Goal: Find specific page/section: Find specific page/section

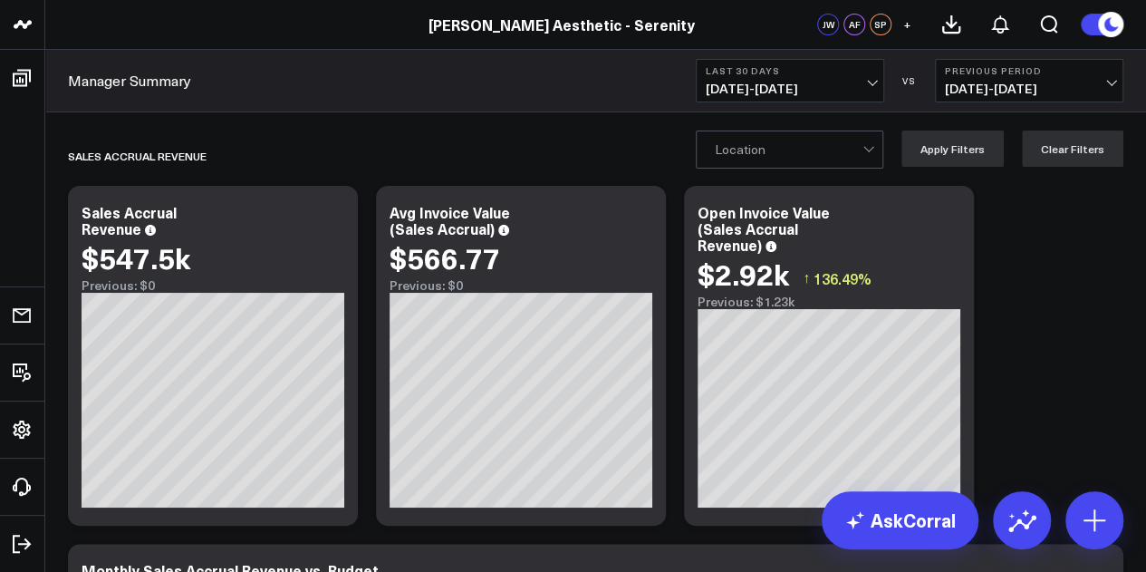
click at [589, 21] on link "[PERSON_NAME] Aesthetic - Serenity" at bounding box center [562, 24] width 266 height 20
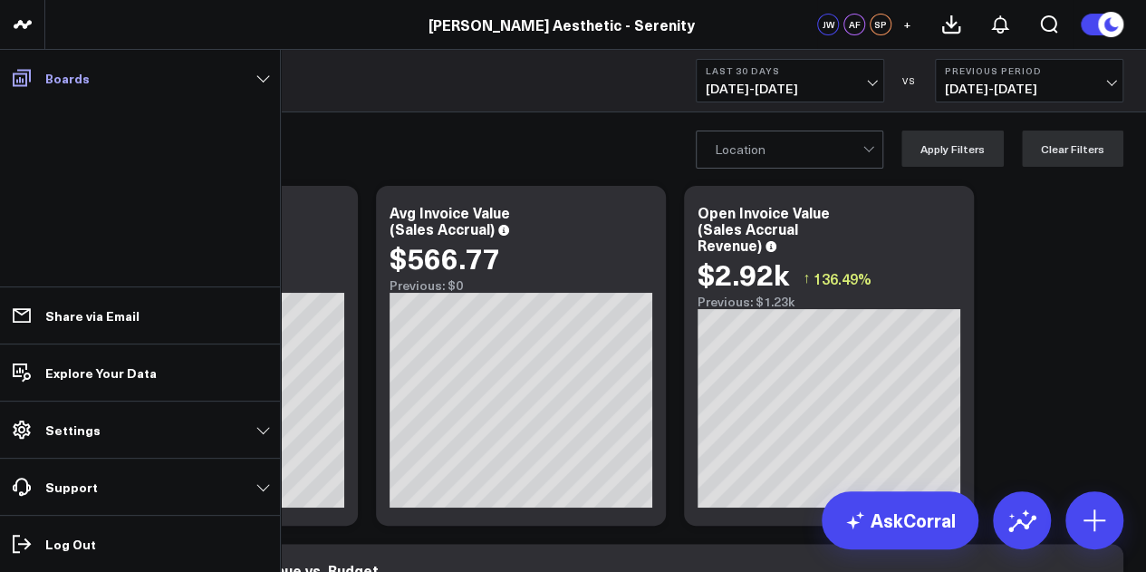
click at [237, 80] on link "Boards" at bounding box center [139, 78] width 269 height 33
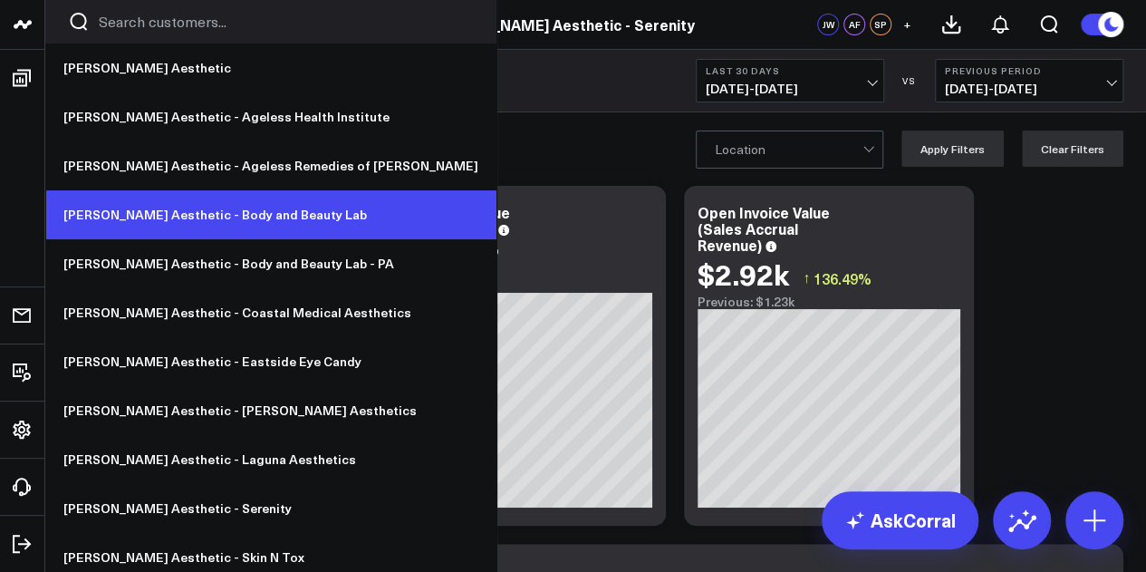
click at [179, 198] on link "[PERSON_NAME] Aesthetic - Body and Beauty Lab" at bounding box center [270, 214] width 451 height 49
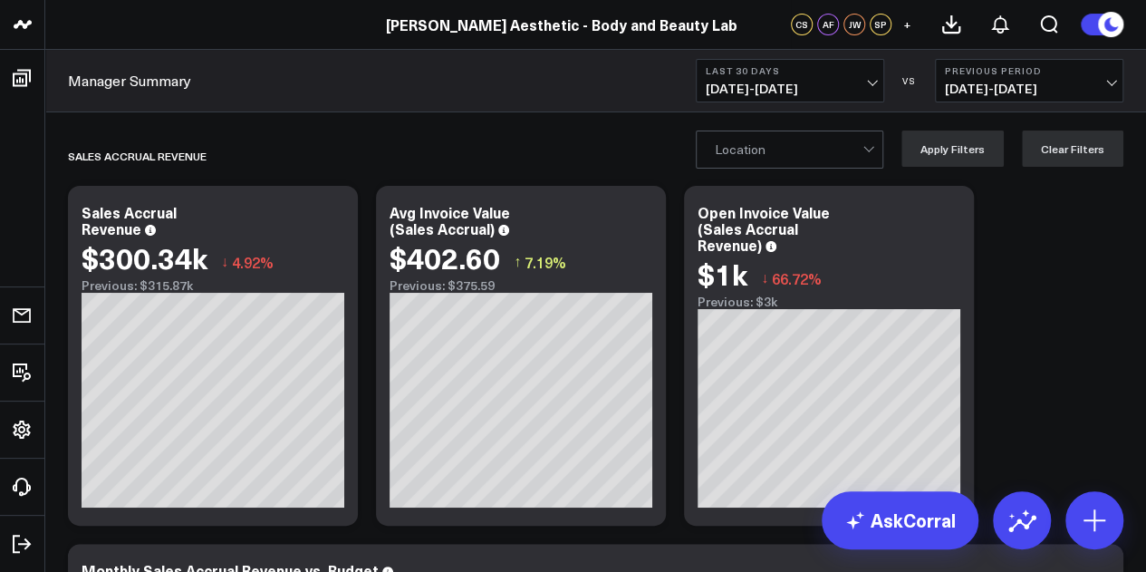
click at [866, 77] on button "Last 30 Days 08/09/25 - 09/07/25" at bounding box center [790, 80] width 188 height 43
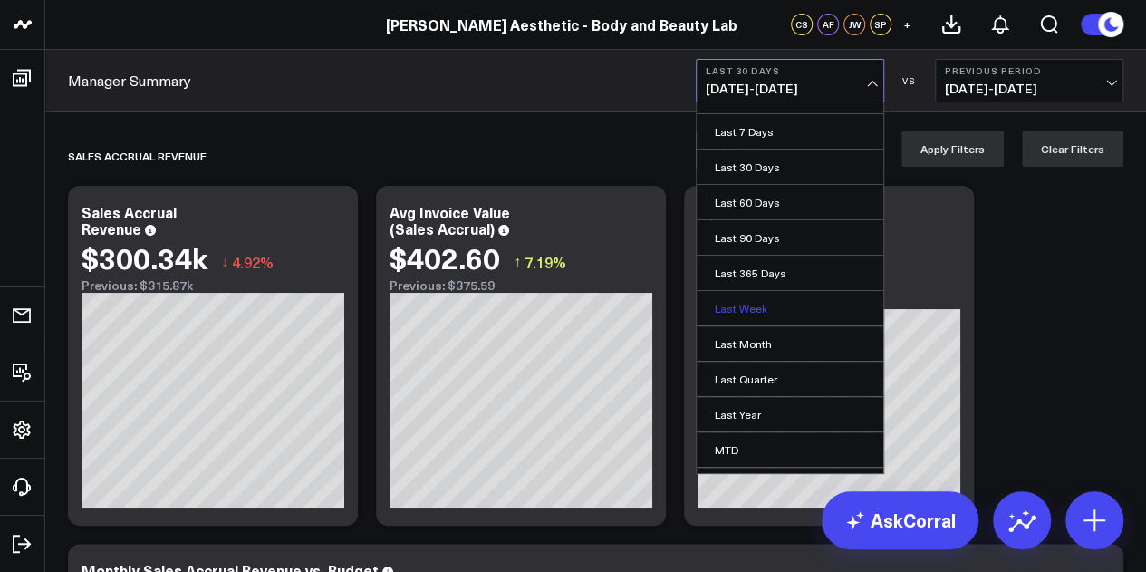
scroll to position [23, 0]
click at [801, 342] on link "Last Month" at bounding box center [790, 344] width 187 height 34
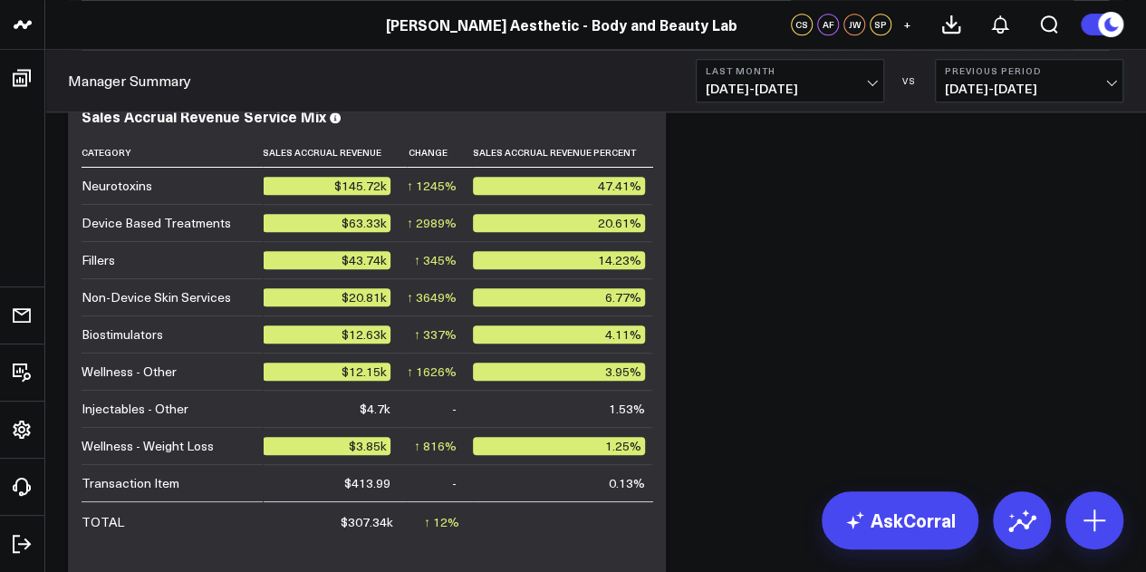
scroll to position [814, 0]
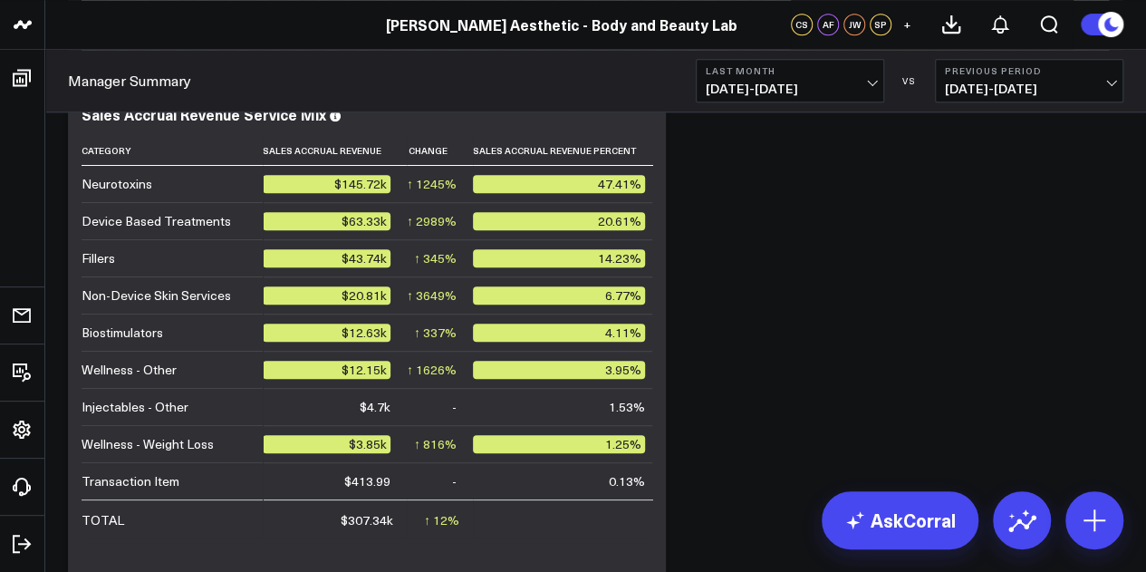
click at [835, 90] on span "08/01/25 - 08/31/25" at bounding box center [790, 89] width 169 height 14
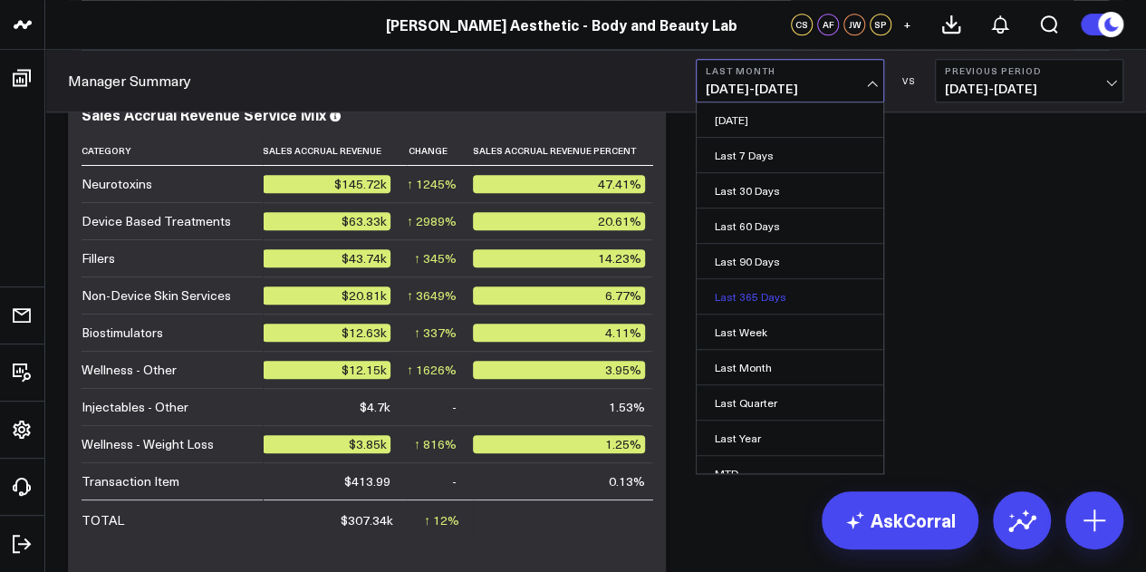
scroll to position [118, 0]
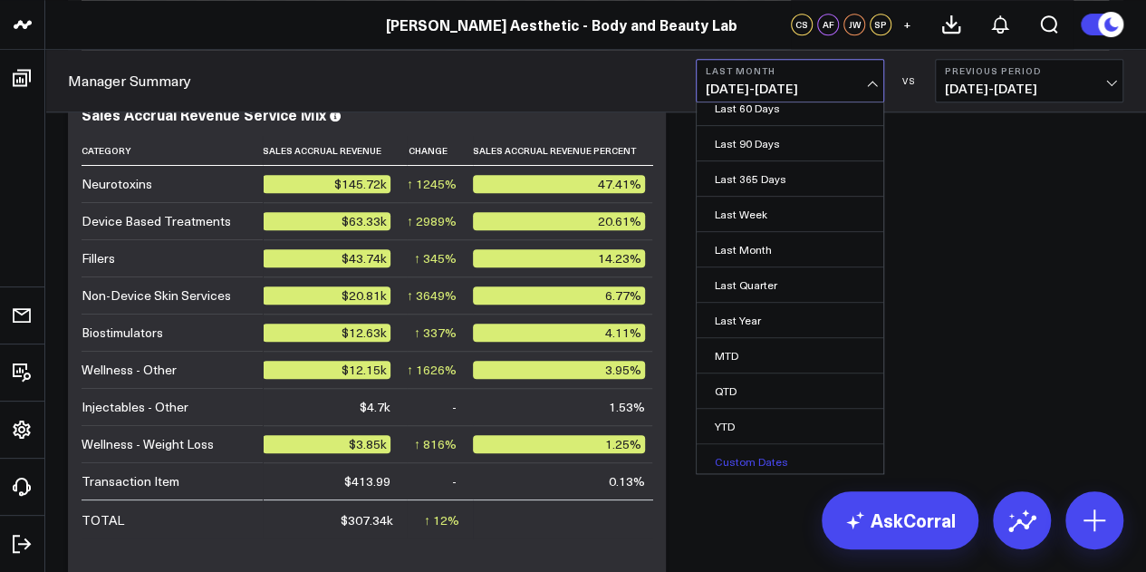
click at [786, 458] on link "Custom Dates" at bounding box center [790, 461] width 187 height 34
select select "8"
select select "2025"
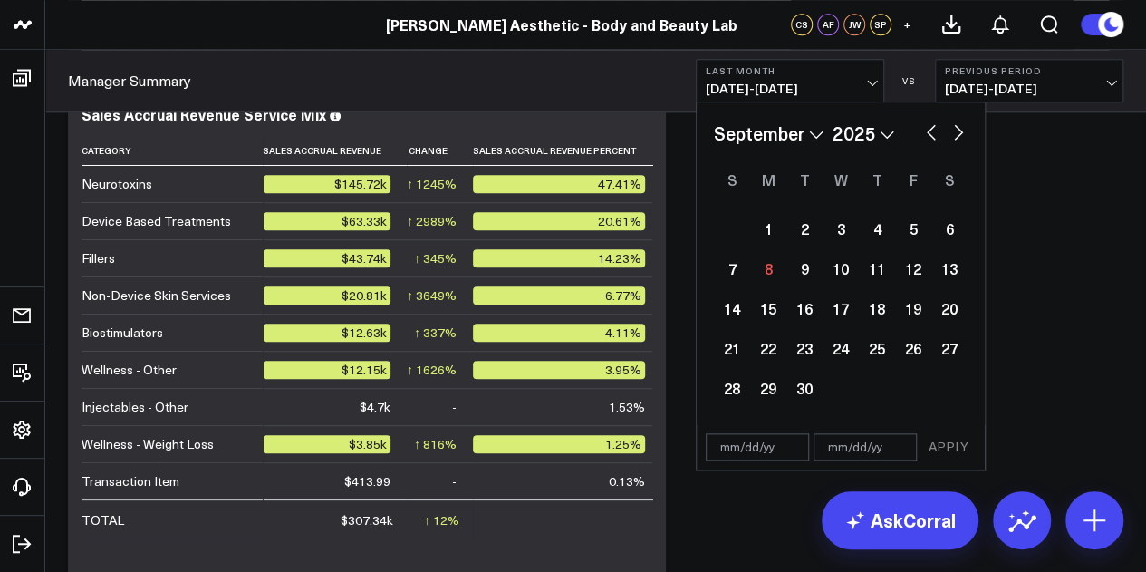
click at [930, 131] on button "button" at bounding box center [931, 131] width 18 height 22
select select "7"
select select "2025"
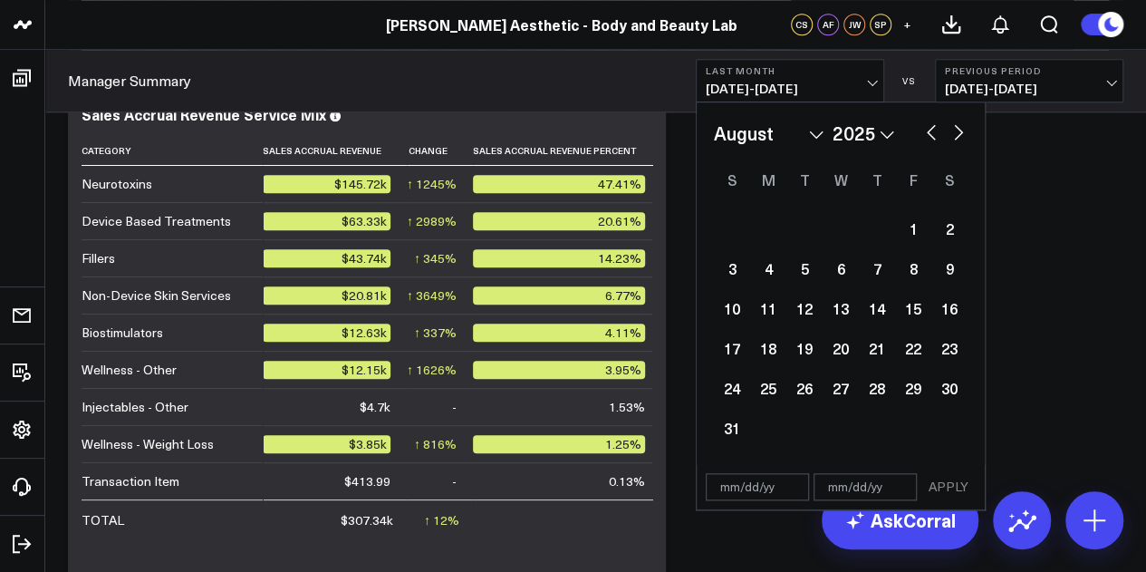
click at [930, 131] on button "button" at bounding box center [931, 131] width 18 height 22
select select "6"
select select "2025"
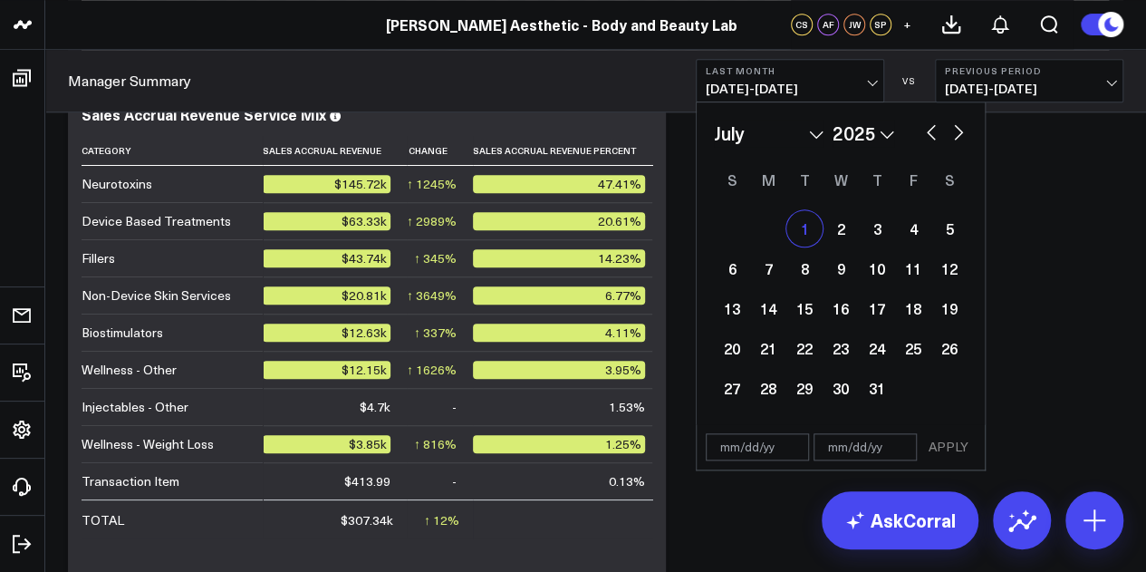
click at [790, 233] on div "1" at bounding box center [804, 228] width 36 height 36
type input "07/01/25"
select select "6"
select select "2025"
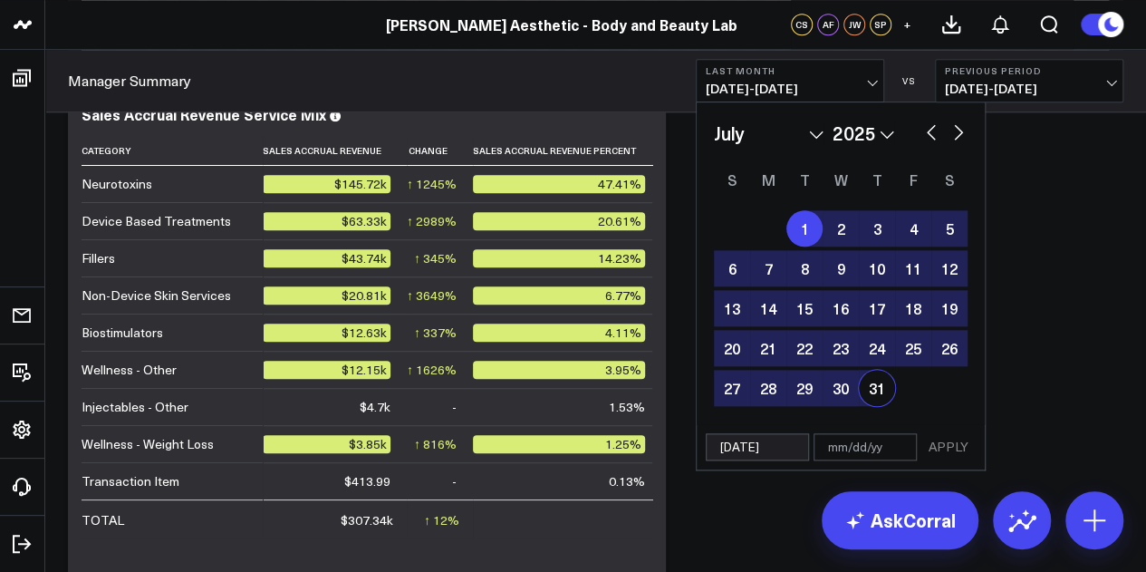
click at [872, 390] on div "31" at bounding box center [877, 388] width 36 height 36
type input "07/31/25"
select select "6"
select select "2025"
click at [948, 447] on button "APPLY" at bounding box center [948, 446] width 54 height 27
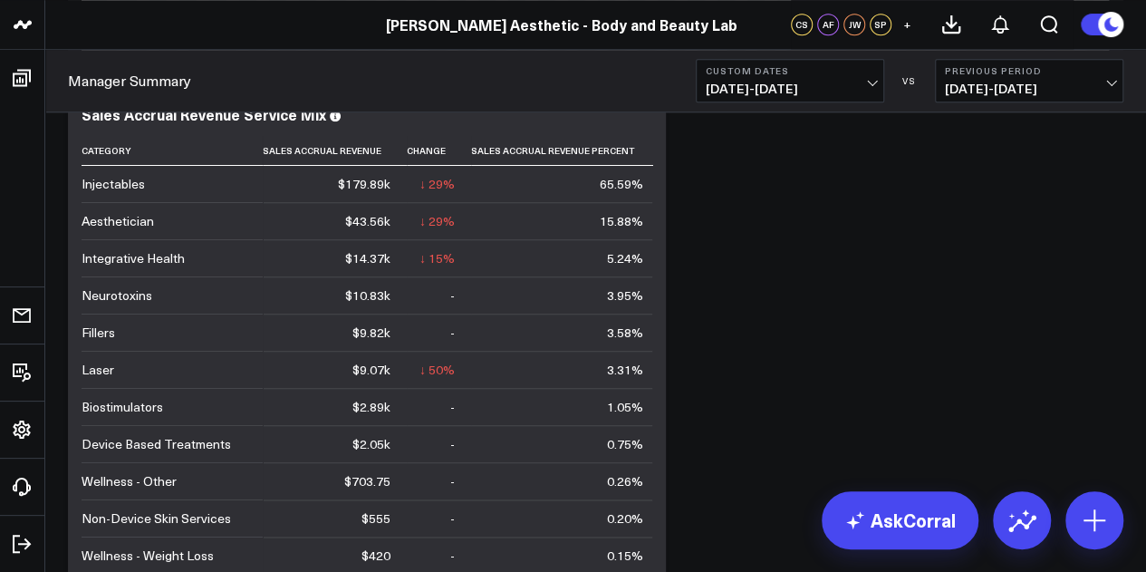
scroll to position [773, 0]
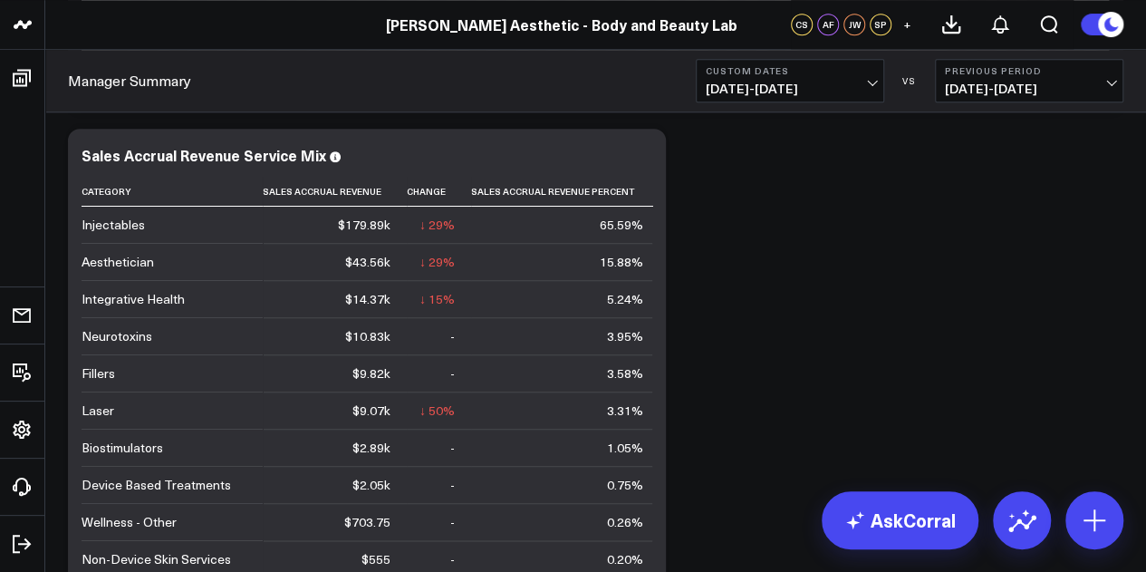
click at [872, 92] on span "07/01/25 - 07/31/25" at bounding box center [790, 89] width 169 height 14
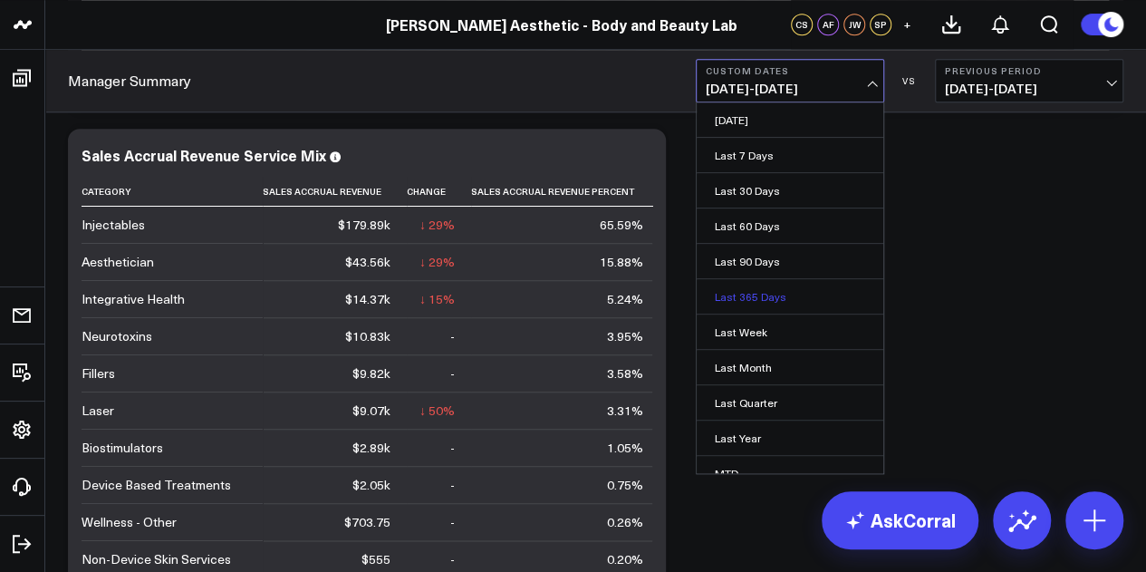
scroll to position [118, 0]
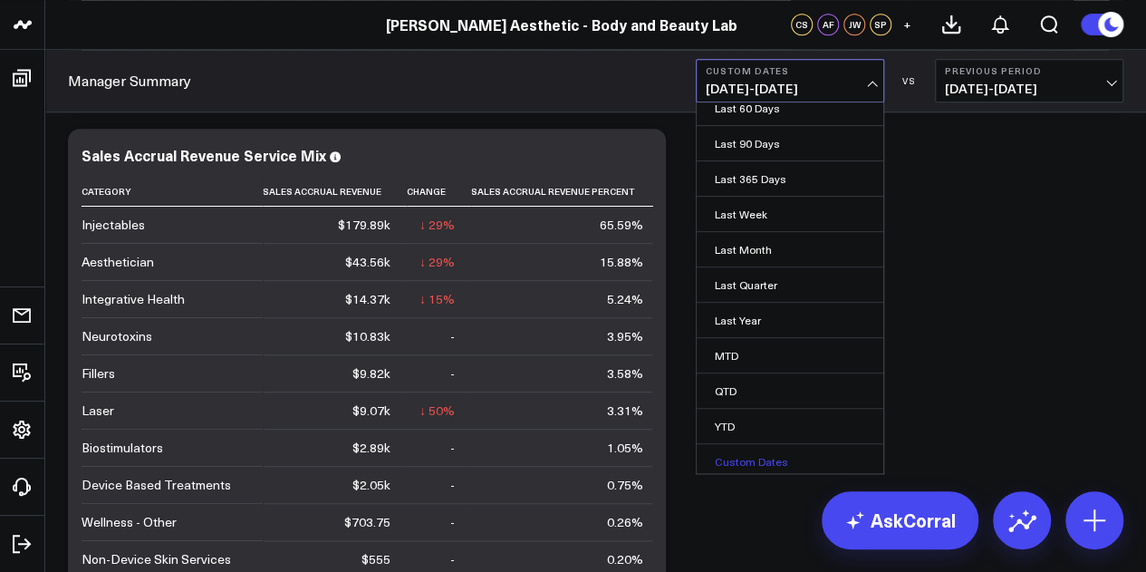
click at [779, 459] on link "Custom Dates" at bounding box center [790, 461] width 187 height 34
select select "8"
select select "2025"
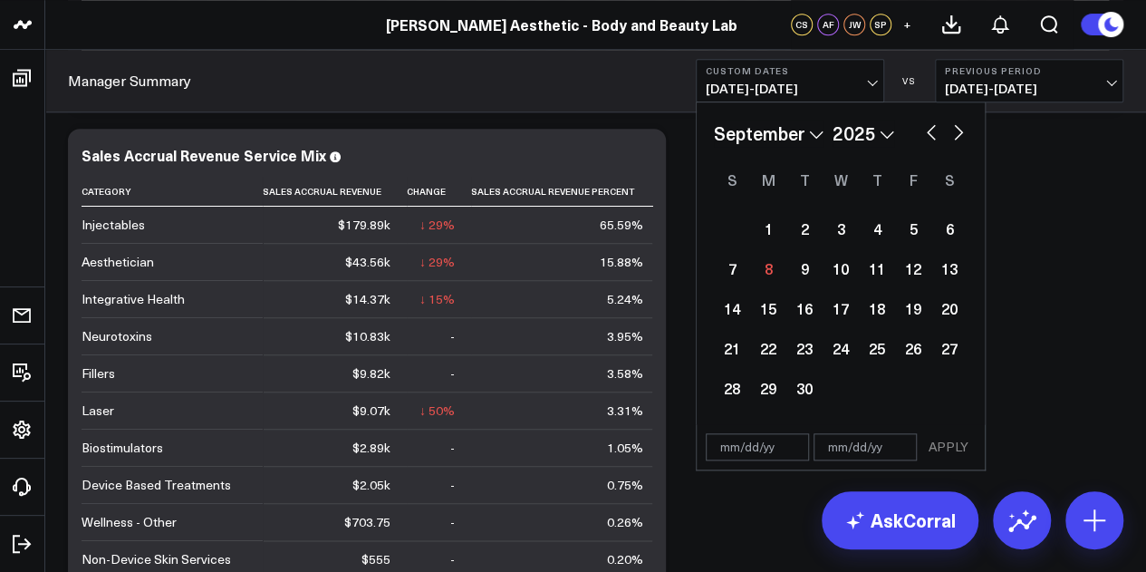
click at [957, 136] on button "button" at bounding box center [959, 131] width 18 height 22
select select "9"
select select "2025"
click at [957, 136] on button "button" at bounding box center [959, 131] width 18 height 22
select select "10"
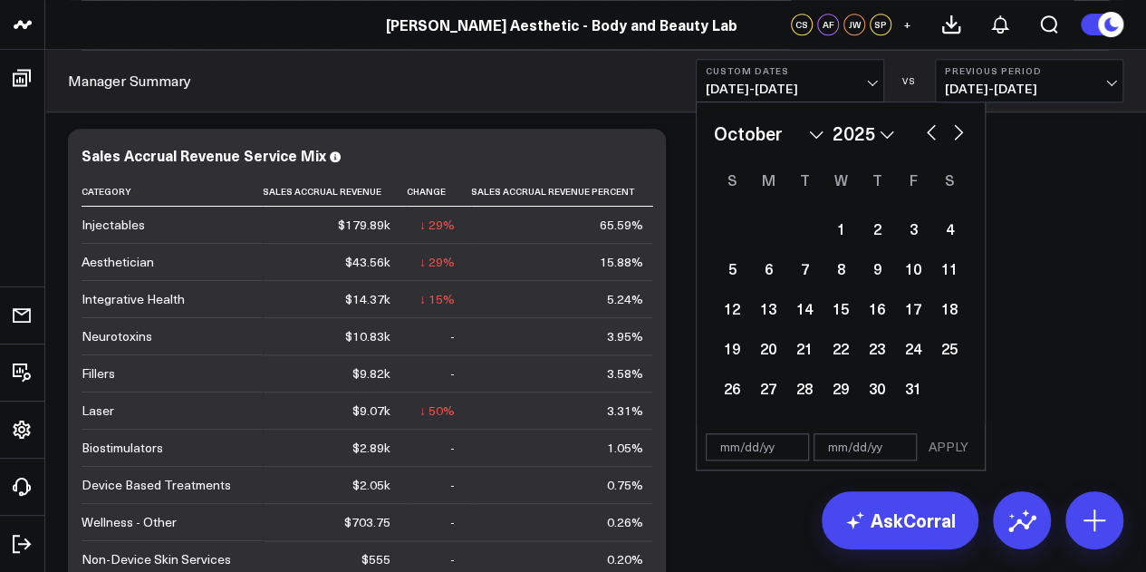
select select "2025"
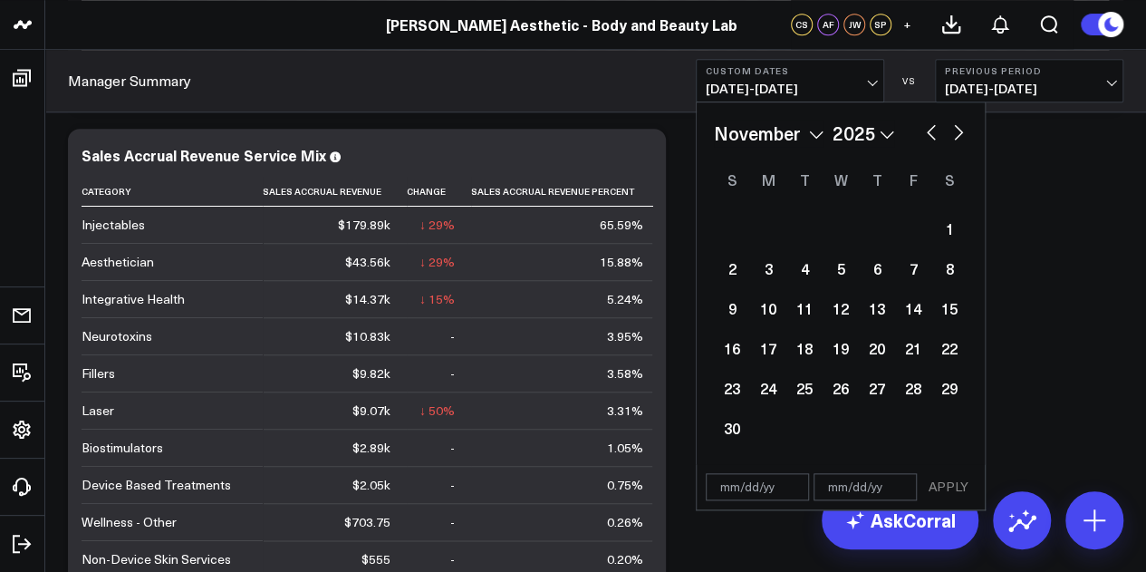
click at [922, 140] on button "button" at bounding box center [931, 131] width 18 height 22
select select "9"
select select "2025"
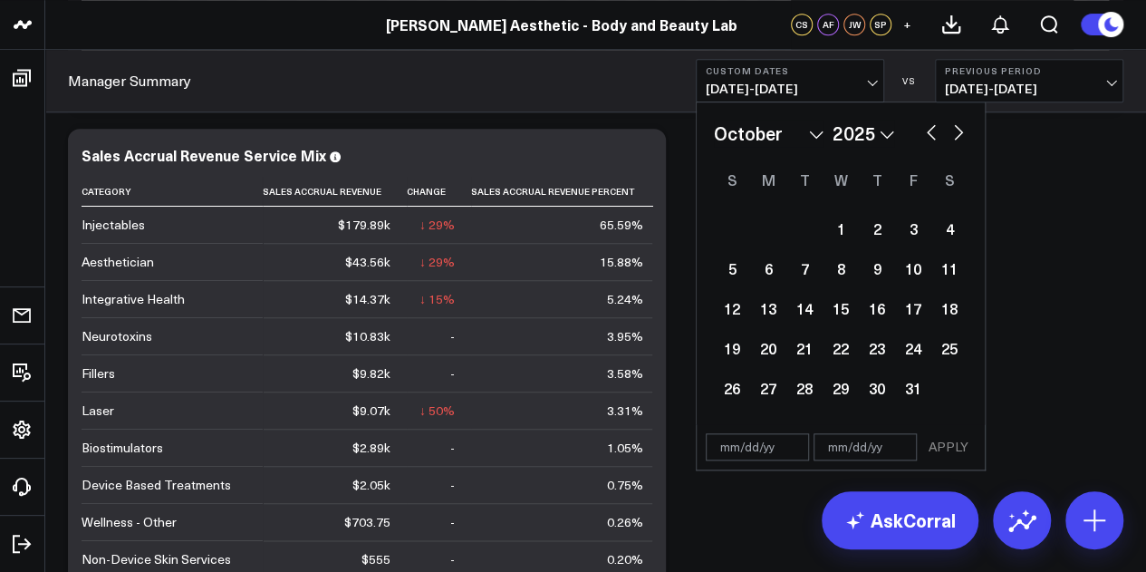
click at [922, 140] on button "button" at bounding box center [931, 131] width 18 height 22
select select "8"
select select "2025"
click at [931, 137] on button "button" at bounding box center [931, 131] width 18 height 22
select select "7"
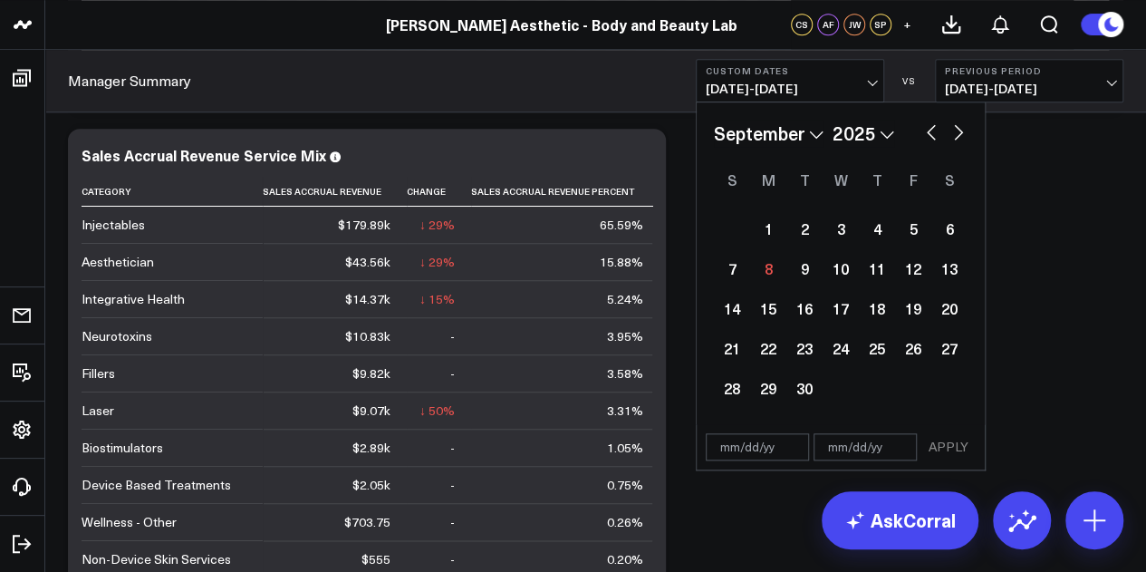
select select "2025"
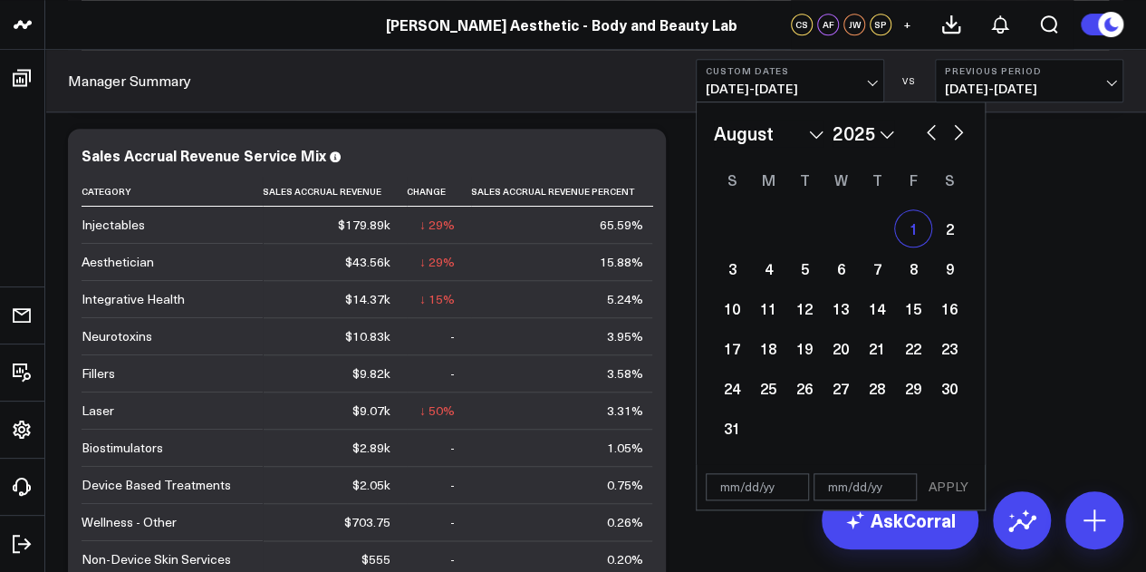
click at [904, 227] on div "1" at bounding box center [913, 228] width 36 height 36
type input "08/01/25"
select select "7"
select select "2025"
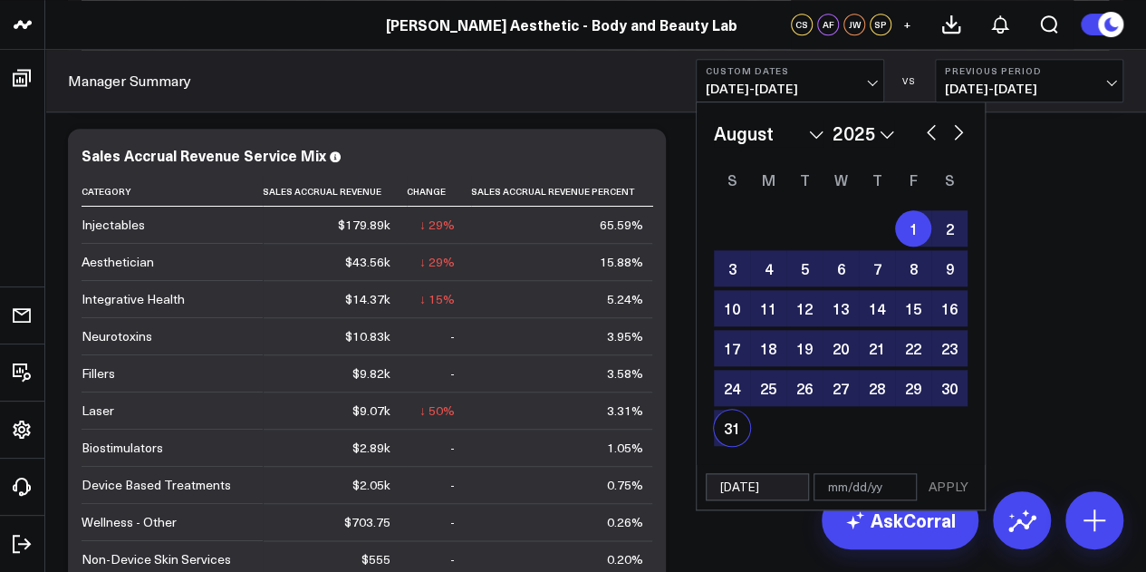
click at [738, 421] on div "31" at bounding box center [732, 428] width 36 height 36
type input "08/31/25"
select select "7"
select select "2025"
click at [946, 481] on button "APPLY" at bounding box center [948, 486] width 54 height 27
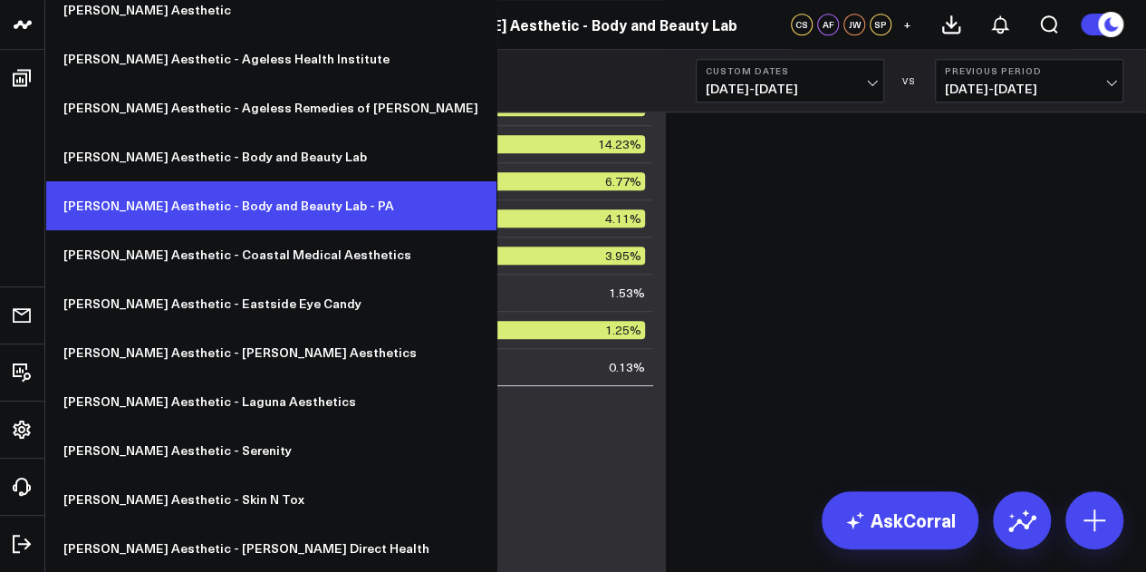
scroll to position [937, 0]
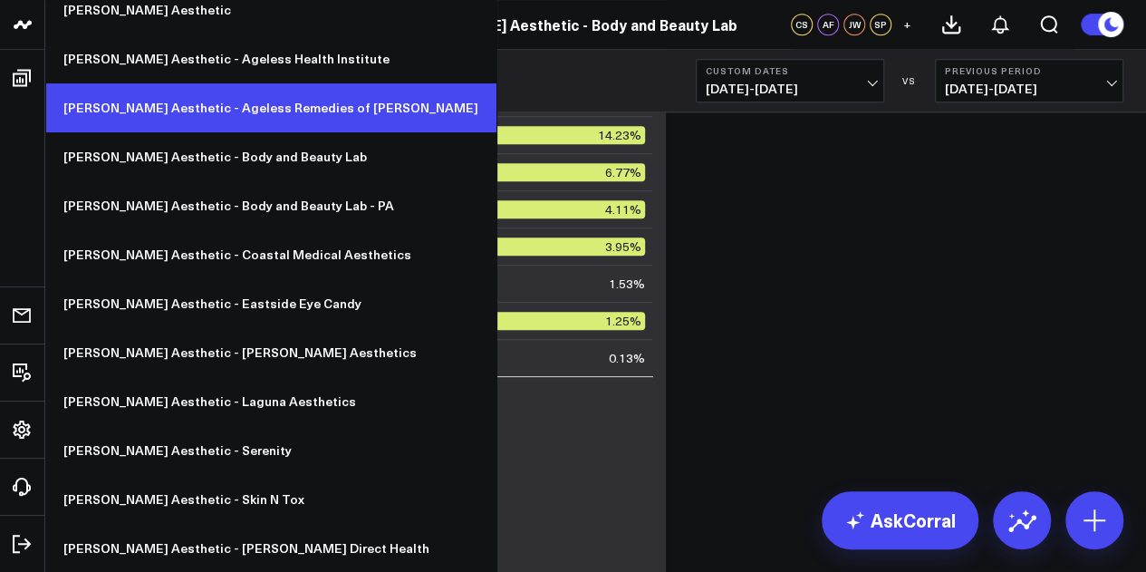
click at [301, 97] on link "[PERSON_NAME] Aesthetic - Ageless Remedies of [PERSON_NAME]" at bounding box center [270, 107] width 451 height 49
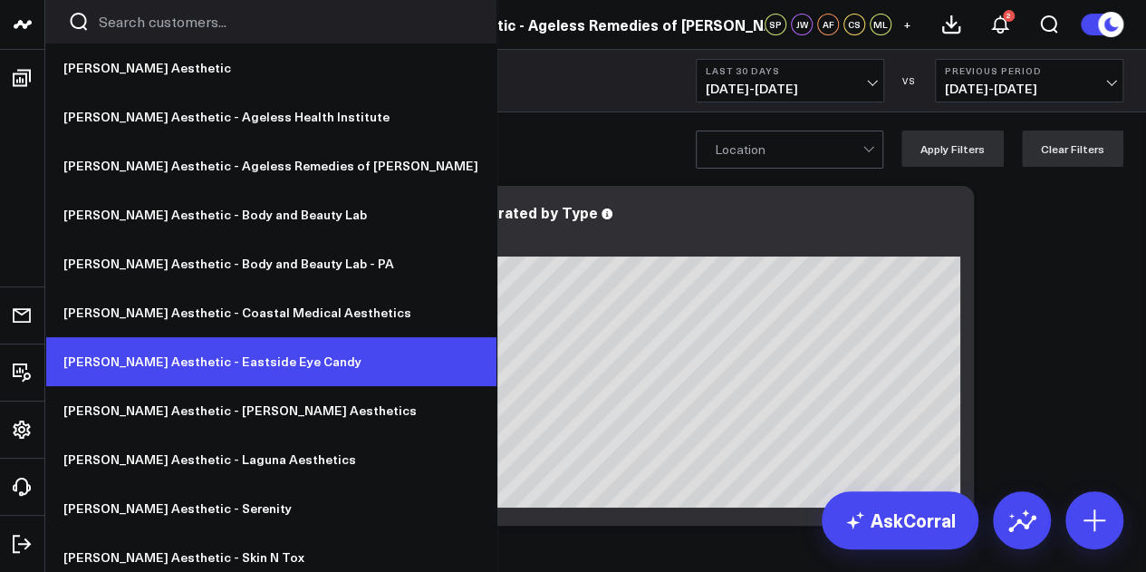
click at [253, 366] on link "[PERSON_NAME] Aesthetic - Eastside Eye Candy" at bounding box center [270, 361] width 451 height 49
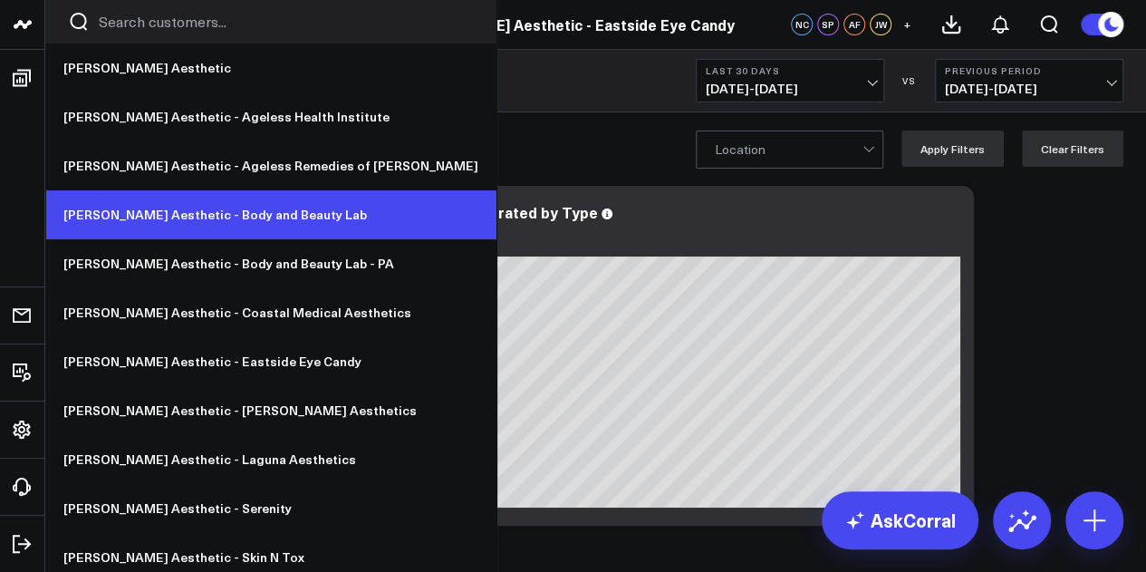
click at [261, 227] on link "[PERSON_NAME] Aesthetic - Body and Beauty Lab" at bounding box center [270, 214] width 451 height 49
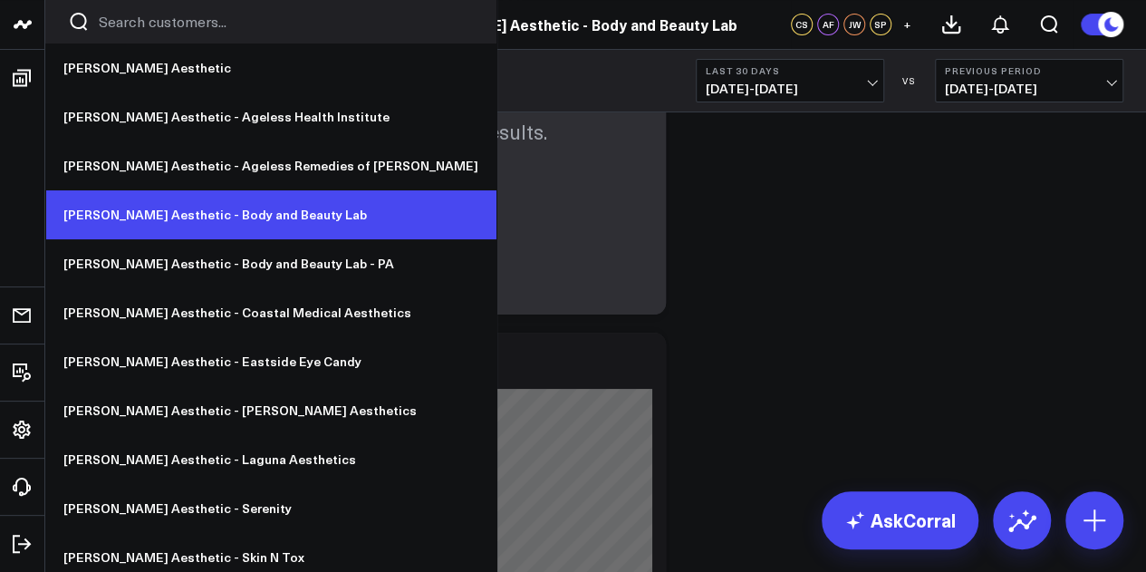
scroll to position [58, 0]
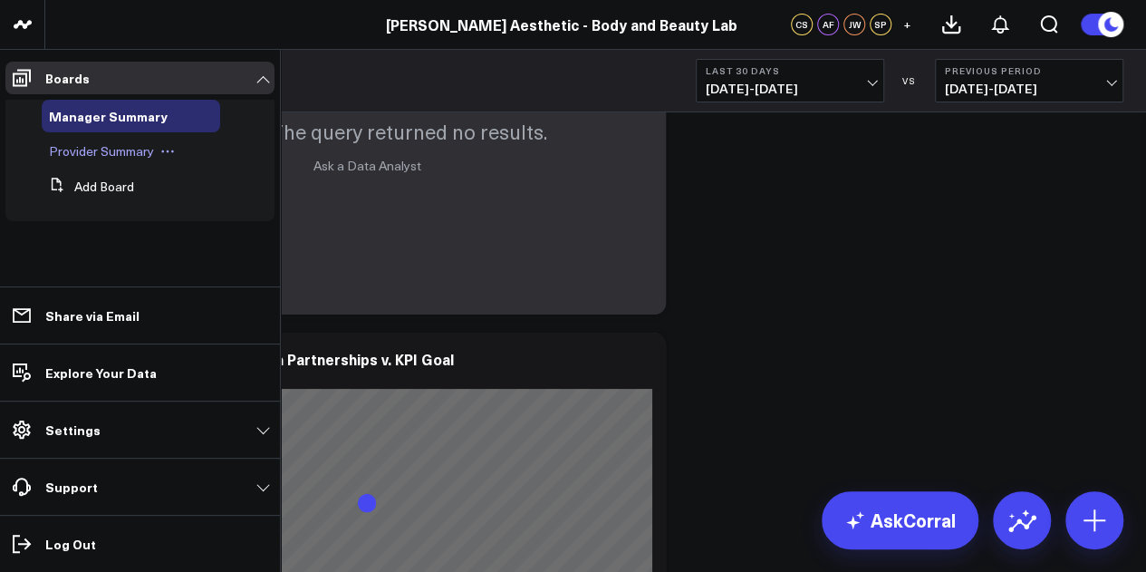
click at [129, 150] on span "Provider Summary" at bounding box center [101, 150] width 105 height 17
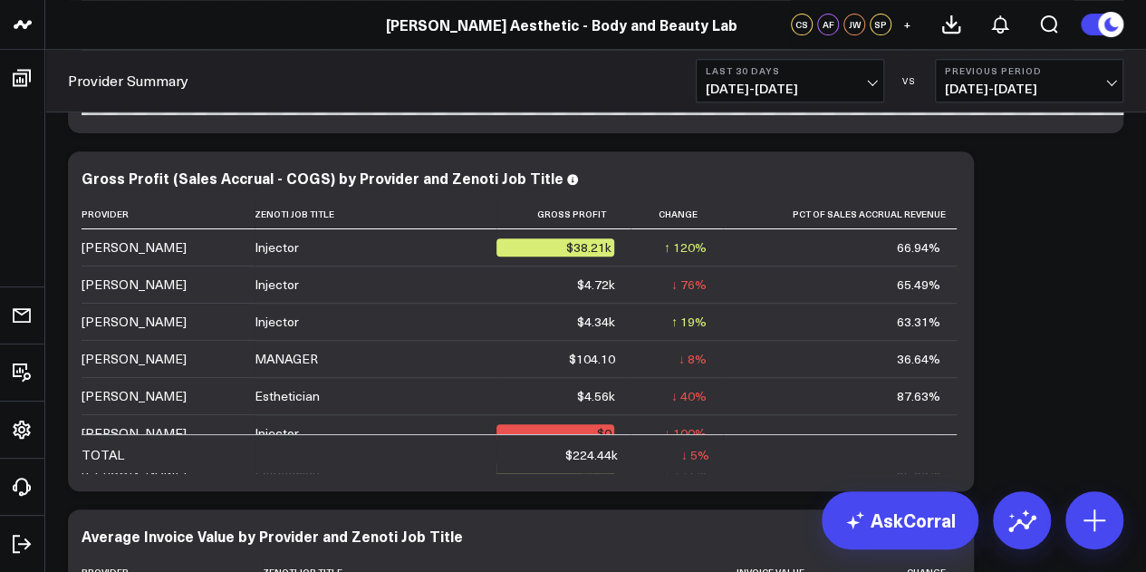
click at [881, 84] on button "Last 30 Days 08/09/25 - 09/07/25" at bounding box center [790, 80] width 188 height 43
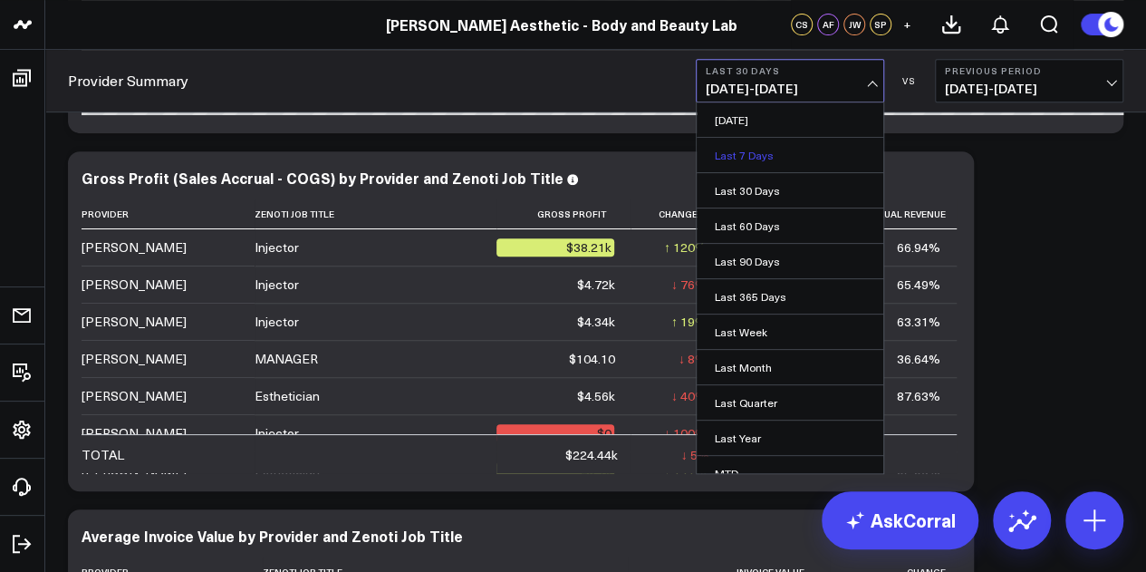
click at [806, 155] on link "Last 7 Days" at bounding box center [790, 155] width 187 height 34
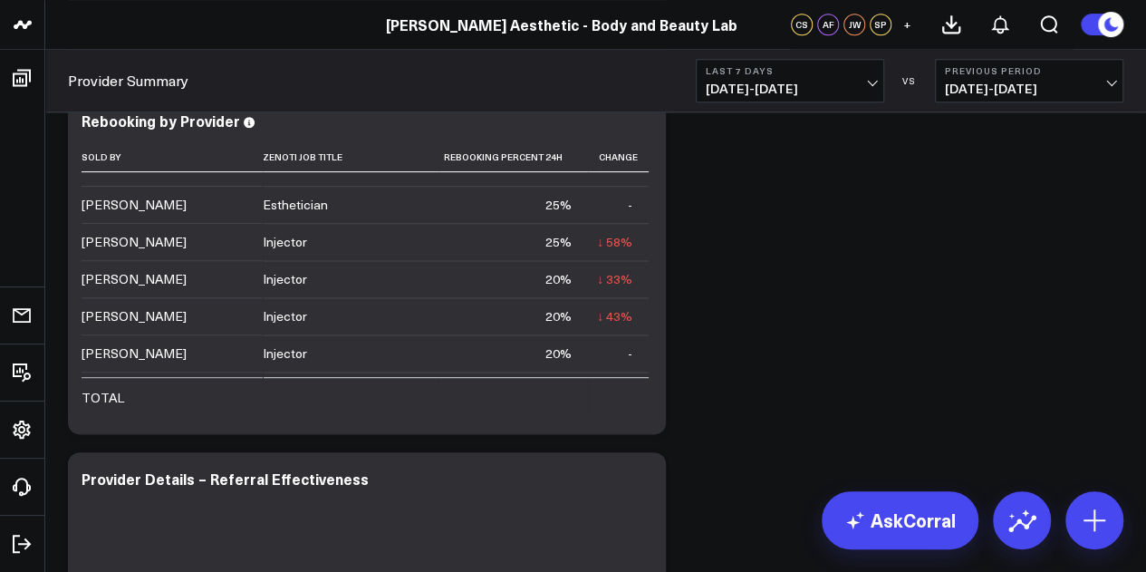
scroll to position [346, 0]
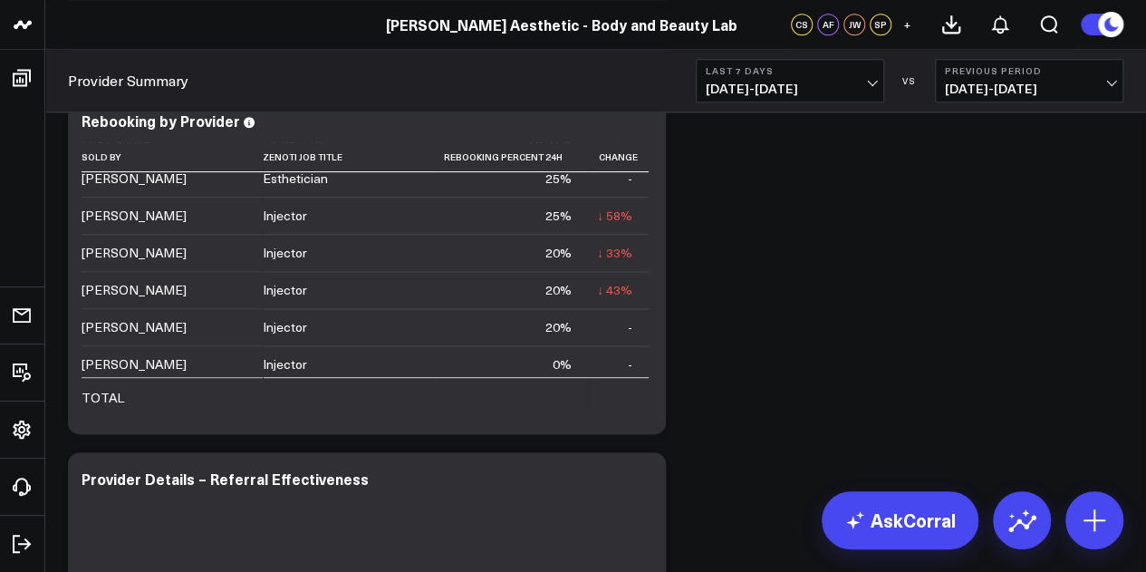
click at [871, 92] on span "09/01/25 - 09/07/25" at bounding box center [790, 89] width 169 height 14
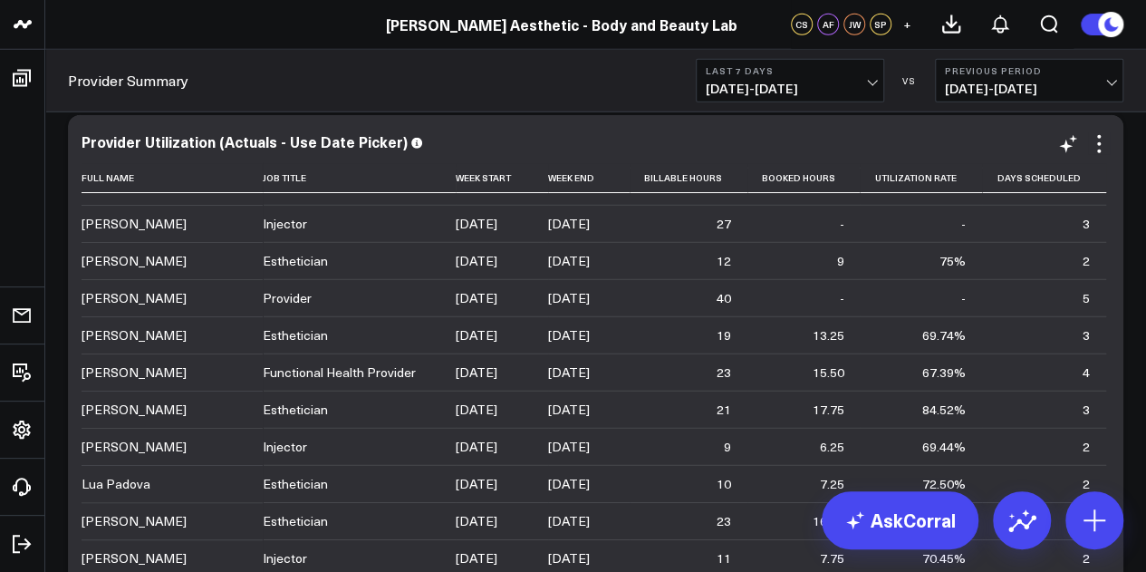
scroll to position [0, 0]
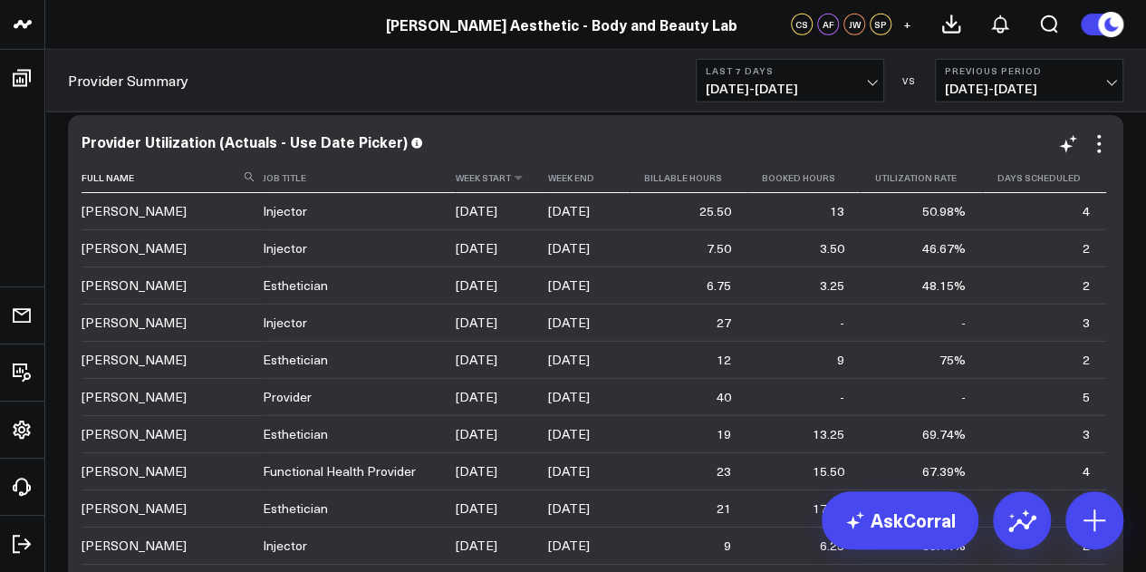
click at [488, 186] on th "Week Start" at bounding box center [502, 178] width 92 height 30
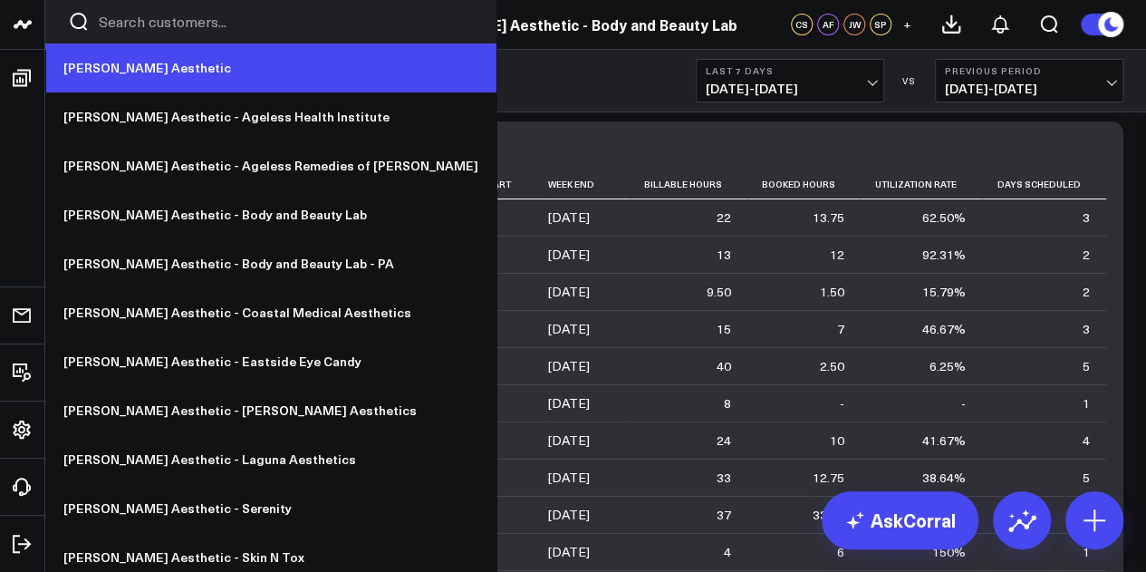
click at [130, 61] on link "[PERSON_NAME] Aesthetic" at bounding box center [270, 67] width 451 height 49
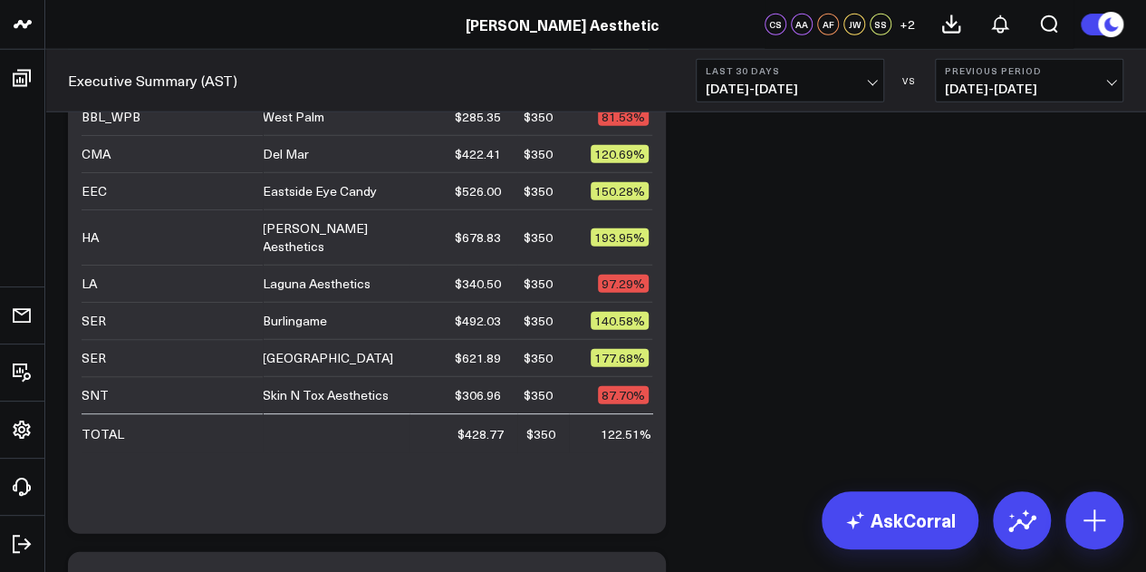
scroll to position [5768, 0]
